Goal: Check status: Check status

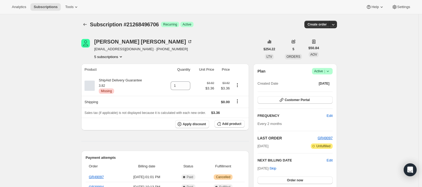
click at [116, 57] on button "5 subscriptions" at bounding box center [108, 56] width 29 height 5
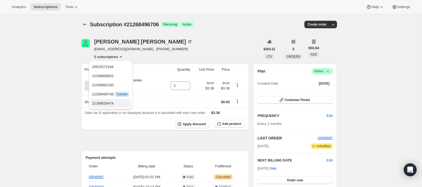
click at [114, 101] on span "21268529474" at bounding box center [110, 103] width 37 height 5
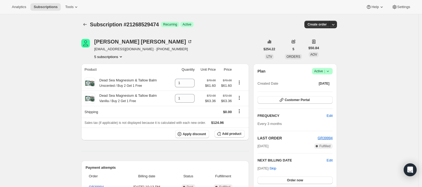
click at [118, 54] on button "5 subscriptions" at bounding box center [108, 56] width 29 height 5
click at [109, 92] on span "21268496706" at bounding box center [103, 94] width 22 height 4
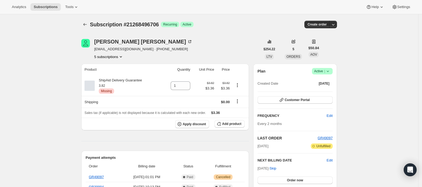
click at [119, 58] on button "5 subscriptions" at bounding box center [108, 56] width 29 height 5
click at [111, 83] on span "21038891330" at bounding box center [103, 85] width 22 height 4
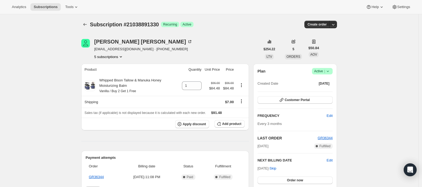
click at [117, 57] on button "5 subscriptions" at bounding box center [108, 56] width 29 height 5
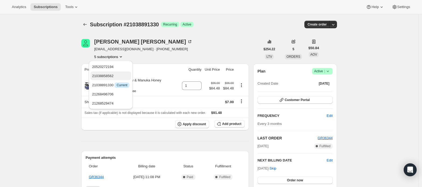
click at [117, 73] on button "21038858562" at bounding box center [110, 76] width 41 height 9
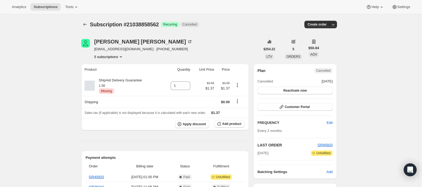
click at [118, 56] on button "5 subscriptions" at bounding box center [108, 56] width 29 height 5
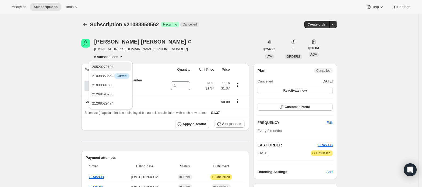
click at [120, 65] on span "20520272194" at bounding box center [110, 66] width 37 height 5
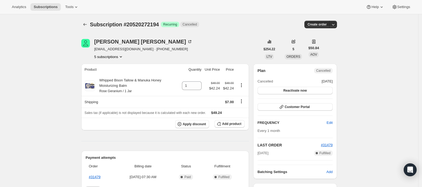
click at [120, 57] on icon "Product actions" at bounding box center [120, 56] width 5 height 5
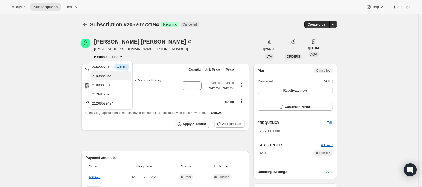
click at [116, 76] on span "21038858562" at bounding box center [110, 76] width 37 height 5
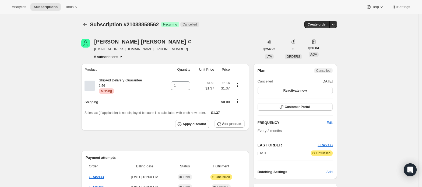
click at [121, 57] on icon "Product actions" at bounding box center [120, 56] width 5 height 5
click at [114, 84] on span "21038891330" at bounding box center [110, 85] width 37 height 5
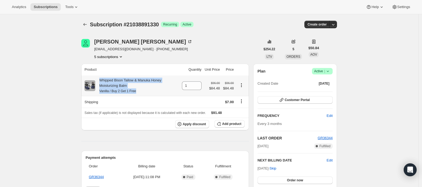
drag, startPoint x: 138, startPoint y: 90, endPoint x: 102, endPoint y: 83, distance: 36.3
click at [102, 83] on div "Whipped Bison Tallow & Manuka Honey Moisturizing Balm Vanilla / Buy 2 Get 1 Free" at bounding box center [136, 86] width 83 height 16
copy div "Whipped Bison Tallow & Manuka Honey Moisturizing Balm Vanilla / Buy 2 Get 1 Free"
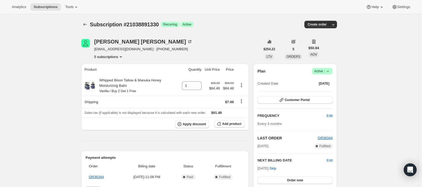
click at [179, 41] on div "[PERSON_NAME] [PERSON_NAME][EMAIL_ADDRESS][DOMAIN_NAME] · [PHONE_NUMBER] 5 subs…" at bounding box center [170, 49] width 179 height 20
click at [114, 59] on button "5 subscriptions" at bounding box center [108, 56] width 29 height 5
click at [111, 91] on button "21268496706" at bounding box center [110, 94] width 41 height 9
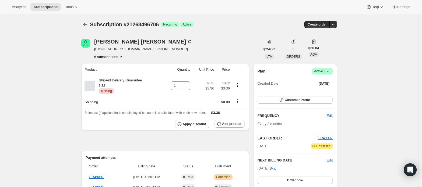
click at [117, 57] on button "5 subscriptions" at bounding box center [108, 56] width 29 height 5
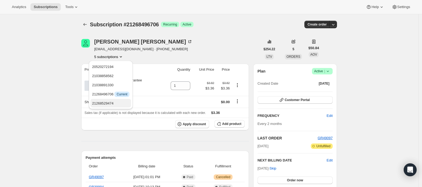
click at [110, 106] on span "21268529474" at bounding box center [103, 104] width 22 height 4
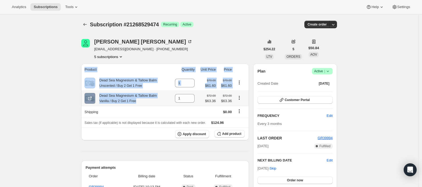
drag, startPoint x: 65, startPoint y: 69, endPoint x: 138, endPoint y: 102, distance: 79.7
copy table "Product Quantity Unit Price Price Dead Sea Magnesium & Tallow Balm Unscented / …"
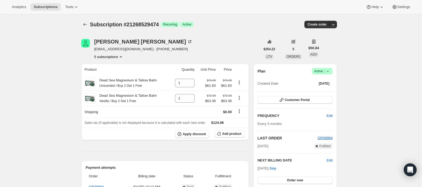
scroll to position [36, 0]
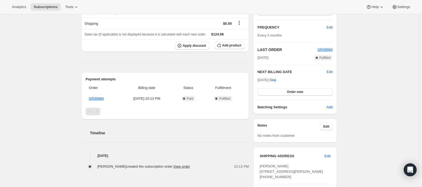
scroll to position [72, 0]
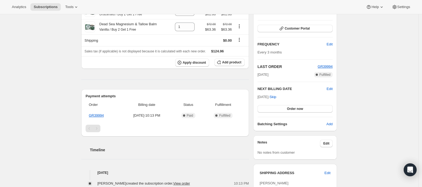
click at [58, 51] on div "Subscription #21268529474. This page is ready Subscription #21268529474 Success…" at bounding box center [209, 156] width 418 height 426
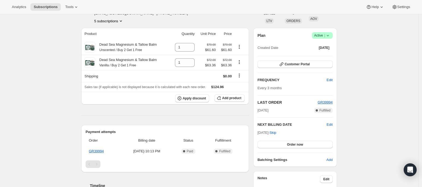
click at [121, 20] on icon "Product actions" at bounding box center [120, 20] width 5 height 5
click at [117, 46] on button "21038891330" at bounding box center [110, 49] width 41 height 9
